Goal: Task Accomplishment & Management: Manage account settings

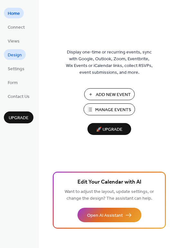
click at [16, 52] on span "Design" at bounding box center [15, 55] width 14 height 7
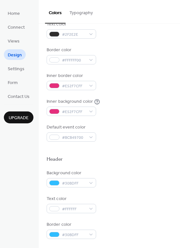
scroll to position [129, 0]
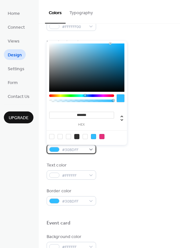
click at [92, 150] on div "#30BDFF" at bounding box center [72, 148] width 50 height 9
click at [102, 136] on div at bounding box center [101, 136] width 5 height 5
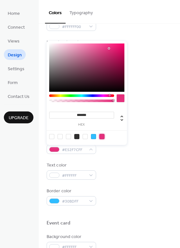
click at [77, 135] on div at bounding box center [76, 136] width 5 height 5
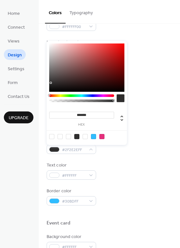
click at [85, 136] on div at bounding box center [85, 136] width 5 height 5
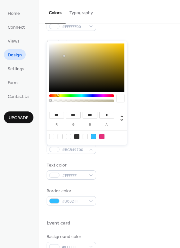
click at [58, 135] on div at bounding box center [60, 136] width 5 height 5
type input "***"
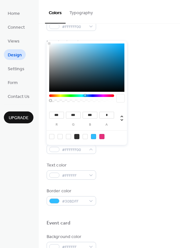
click at [51, 135] on div at bounding box center [51, 136] width 5 height 5
type input "*"
drag, startPoint x: 53, startPoint y: 100, endPoint x: 117, endPoint y: 103, distance: 64.4
click at [117, 103] on div at bounding box center [86, 99] width 75 height 11
click at [75, 135] on div at bounding box center [76, 136] width 5 height 5
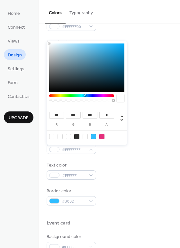
type input "**"
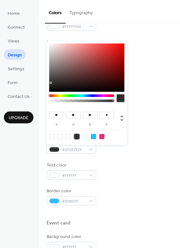
click at [102, 135] on div at bounding box center [101, 136] width 5 height 5
type input "***"
type input "**"
type input "***"
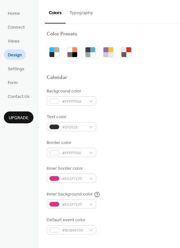
scroll to position [0, 0]
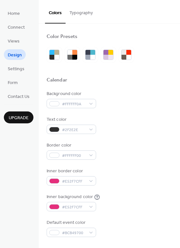
click at [84, 15] on button "Typography" at bounding box center [81, 11] width 31 height 23
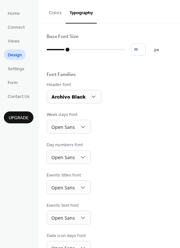
click at [52, 10] on button "Colors" at bounding box center [55, 11] width 21 height 23
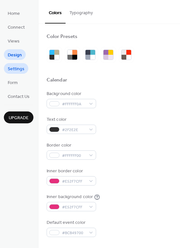
click at [13, 68] on span "Settings" at bounding box center [16, 69] width 17 height 7
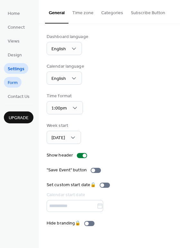
click at [10, 82] on span "Form" at bounding box center [13, 82] width 10 height 7
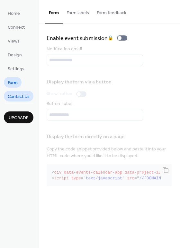
click at [16, 98] on span "Contact Us" at bounding box center [19, 96] width 22 height 7
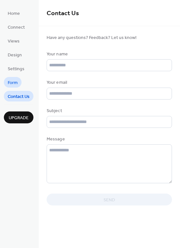
click at [14, 81] on span "Form" at bounding box center [13, 82] width 10 height 7
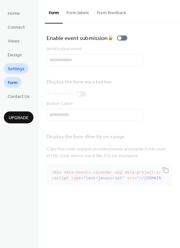
click at [12, 66] on span "Settings" at bounding box center [16, 69] width 17 height 7
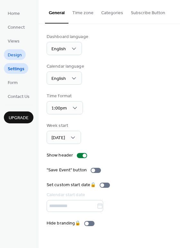
click at [14, 56] on span "Design" at bounding box center [15, 55] width 14 height 7
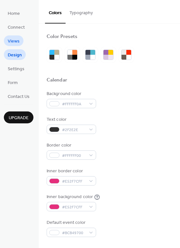
click at [14, 39] on span "Views" at bounding box center [14, 41] width 12 height 7
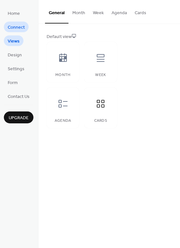
click at [13, 29] on span "Connect" at bounding box center [16, 27] width 17 height 7
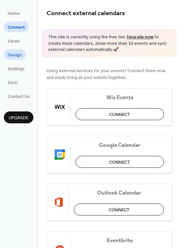
click at [16, 57] on span "Design" at bounding box center [15, 55] width 14 height 7
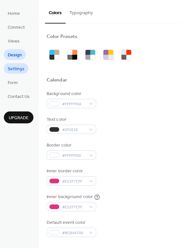
click at [15, 68] on span "Settings" at bounding box center [16, 69] width 17 height 7
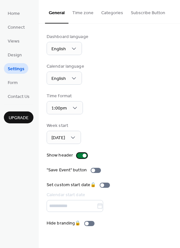
click at [85, 155] on div at bounding box center [85, 155] width 4 height 4
click at [78, 154] on div at bounding box center [80, 155] width 4 height 4
click at [93, 170] on div at bounding box center [93, 170] width 4 height 4
click at [144, 215] on div "Dashboard language English Calendar language English Time format 1:00pm Week st…" at bounding box center [109, 129] width 125 height 193
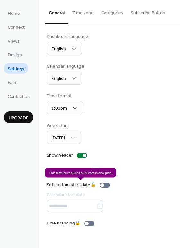
click at [103, 186] on div "Set custom start date 🔒 Calendar start date" at bounding box center [80, 196] width 66 height 30
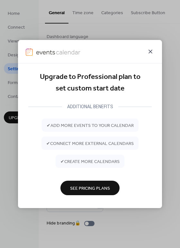
click at [150, 51] on icon at bounding box center [151, 52] width 4 height 4
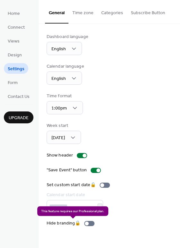
click at [88, 224] on div "Hide branding 🔒" at bounding box center [72, 223] width 50 height 7
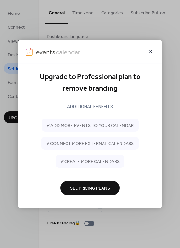
click at [149, 51] on icon at bounding box center [151, 52] width 8 height 8
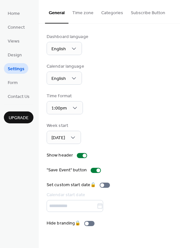
click at [81, 13] on button "Time zone" at bounding box center [82, 11] width 29 height 23
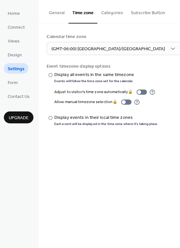
click at [111, 11] on button "Categories" at bounding box center [112, 11] width 30 height 23
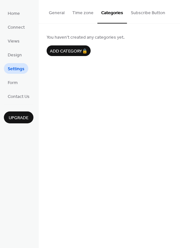
click at [144, 14] on button "Subscribe Button" at bounding box center [148, 11] width 42 height 23
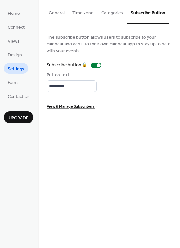
click at [51, 13] on button "General" at bounding box center [56, 11] width 23 height 23
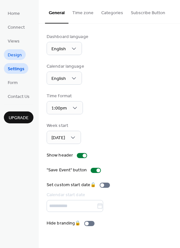
click at [16, 55] on span "Design" at bounding box center [15, 55] width 14 height 7
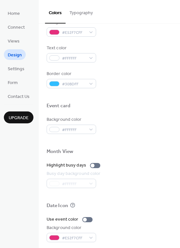
scroll to position [275, 0]
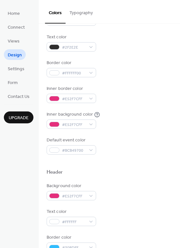
click at [78, 13] on button "Typography" at bounding box center [81, 11] width 31 height 23
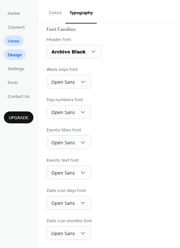
click at [10, 41] on span "Views" at bounding box center [14, 41] width 12 height 7
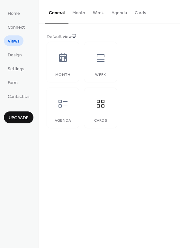
click at [139, 13] on button "Cards" at bounding box center [140, 11] width 19 height 23
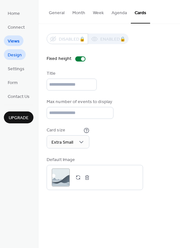
click at [16, 54] on span "Design" at bounding box center [15, 55] width 14 height 7
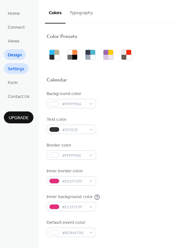
click at [15, 71] on span "Settings" at bounding box center [16, 69] width 17 height 7
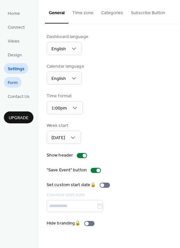
click at [15, 83] on span "Form" at bounding box center [13, 82] width 10 height 7
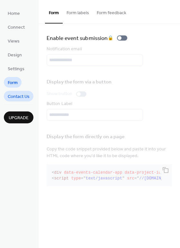
click at [18, 96] on span "Contact Us" at bounding box center [19, 96] width 22 height 7
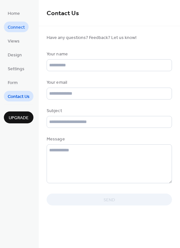
click at [9, 27] on span "Connect" at bounding box center [16, 27] width 17 height 7
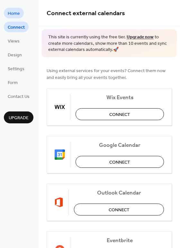
click at [13, 14] on span "Home" at bounding box center [14, 13] width 12 height 7
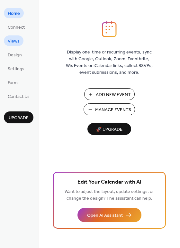
click at [14, 43] on span "Views" at bounding box center [14, 41] width 12 height 7
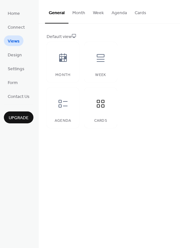
click at [140, 14] on button "Cards" at bounding box center [140, 11] width 19 height 23
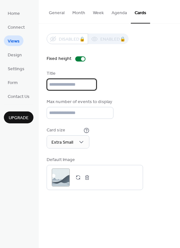
click at [79, 85] on input "text" at bounding box center [72, 84] width 50 height 12
type input "**********"
click at [140, 115] on div "Max number of events to display *" at bounding box center [109, 108] width 125 height 20
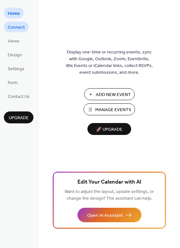
click at [8, 29] on span "Connect" at bounding box center [16, 27] width 17 height 7
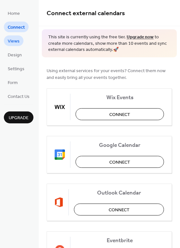
click at [10, 40] on span "Views" at bounding box center [14, 41] width 12 height 7
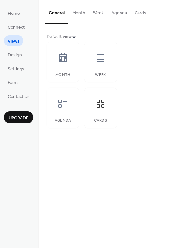
click at [143, 14] on button "Cards" at bounding box center [140, 11] width 19 height 23
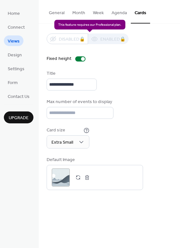
click at [72, 40] on div "Disabled 🔒 Enabled 🔒" at bounding box center [88, 38] width 82 height 11
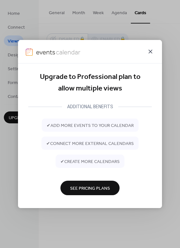
click at [150, 50] on icon at bounding box center [151, 52] width 8 height 8
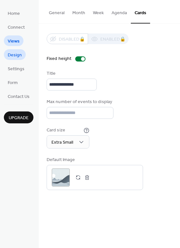
click at [12, 59] on span "Design" at bounding box center [15, 55] width 14 height 7
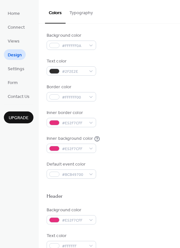
scroll to position [64, 0]
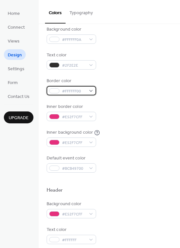
click at [90, 91] on div "#FFFFFF00" at bounding box center [72, 90] width 50 height 9
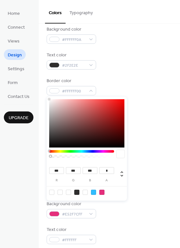
click at [101, 191] on div at bounding box center [101, 191] width 5 height 5
type input "***"
type input "**"
type input "***"
type input "*"
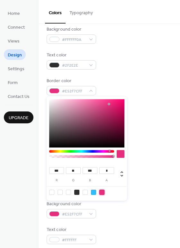
click at [154, 174] on div at bounding box center [109, 179] width 125 height 14
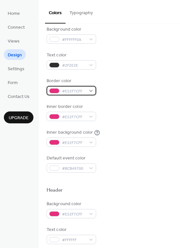
click at [91, 91] on div "#E52F7CFF" at bounding box center [72, 90] width 50 height 9
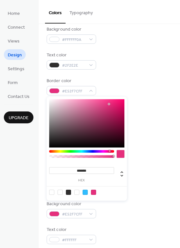
click at [76, 193] on div at bounding box center [76, 191] width 5 height 5
type input "***"
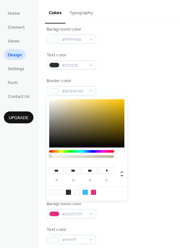
click at [142, 139] on div "Inner background color #E52F7CFF" at bounding box center [109, 138] width 125 height 18
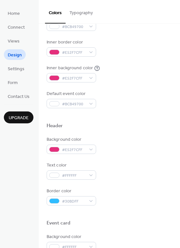
scroll to position [161, 0]
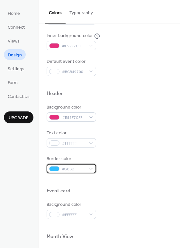
click at [91, 169] on div "#30BDFF" at bounding box center [72, 168] width 50 height 9
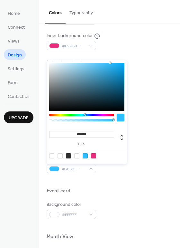
click at [93, 156] on div at bounding box center [93, 155] width 5 height 5
type input "*******"
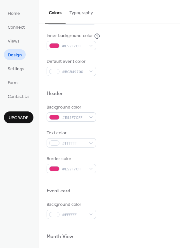
click at [144, 163] on div "Border color #E52F7CFF" at bounding box center [109, 164] width 125 height 18
click at [93, 170] on div "#E52F7CFF" at bounding box center [72, 168] width 50 height 9
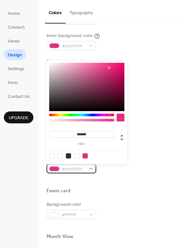
click at [93, 170] on div "#E52F7CFF" at bounding box center [72, 168] width 50 height 9
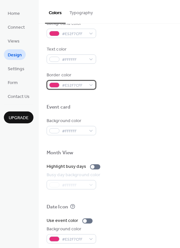
scroll to position [257, 0]
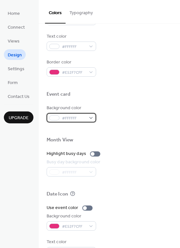
click at [91, 118] on div "#FFFFFF" at bounding box center [72, 117] width 50 height 9
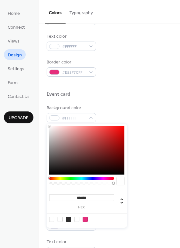
click at [87, 217] on div at bounding box center [85, 218] width 5 height 5
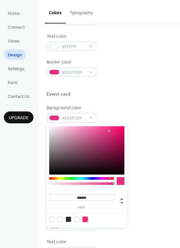
click at [77, 221] on div at bounding box center [76, 218] width 5 height 5
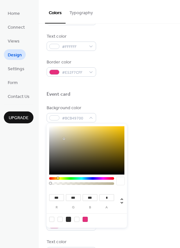
click at [51, 217] on div at bounding box center [51, 218] width 5 height 5
type input "***"
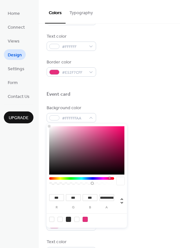
type input "*"
drag, startPoint x: 53, startPoint y: 183, endPoint x: 113, endPoint y: 183, distance: 60.1
click at [113, 183] on div at bounding box center [114, 183] width 2 height 2
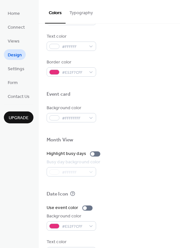
click at [157, 156] on div "Highlight busy days" at bounding box center [109, 153] width 125 height 7
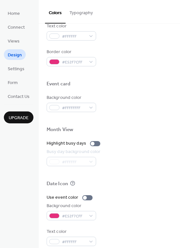
scroll to position [275, 0]
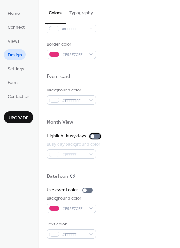
click at [91, 135] on div at bounding box center [93, 136] width 4 height 4
click at [96, 135] on div at bounding box center [98, 136] width 4 height 4
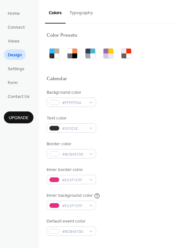
scroll to position [0, 0]
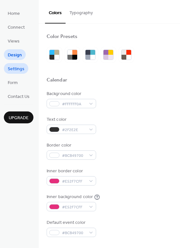
click at [22, 68] on span "Settings" at bounding box center [16, 69] width 17 height 7
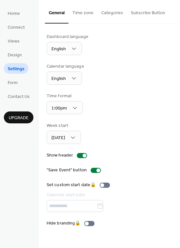
click at [84, 12] on button "Time zone" at bounding box center [82, 11] width 29 height 23
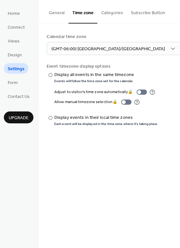
click at [109, 15] on button "Categories" at bounding box center [112, 11] width 30 height 23
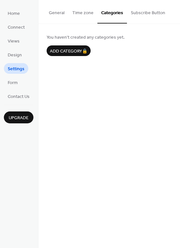
click at [147, 13] on button "Subscribe Button" at bounding box center [148, 11] width 42 height 23
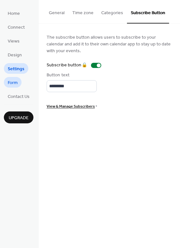
click at [13, 83] on span "Form" at bounding box center [13, 82] width 10 height 7
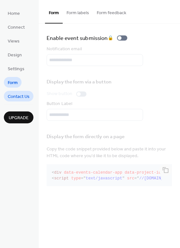
click at [13, 95] on span "Contact Us" at bounding box center [19, 96] width 22 height 7
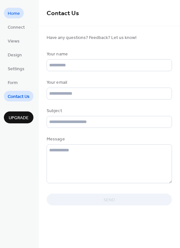
click at [14, 13] on span "Home" at bounding box center [14, 13] width 12 height 7
